Goal: Use online tool/utility: Use online tool/utility

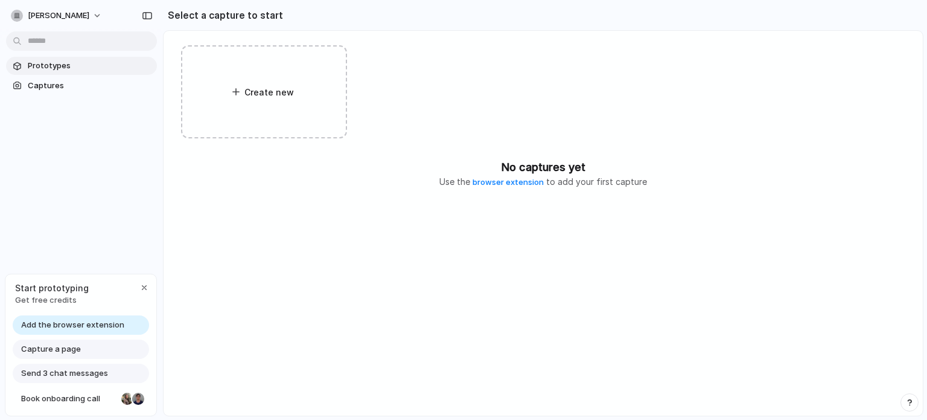
click at [70, 69] on span "Prototypes" at bounding box center [90, 66] width 124 height 12
